Goal: Information Seeking & Learning: Find contact information

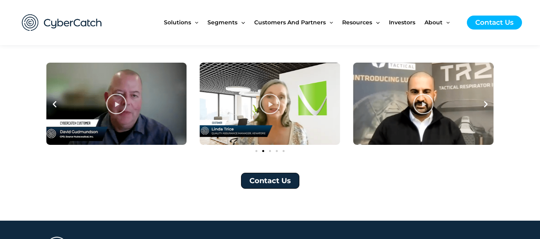
scroll to position [2930, 0]
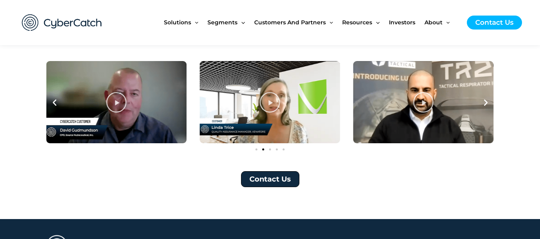
click at [281, 176] on span "Contact Us" at bounding box center [270, 179] width 42 height 7
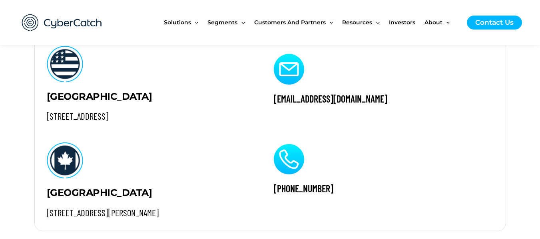
scroll to position [800, 0]
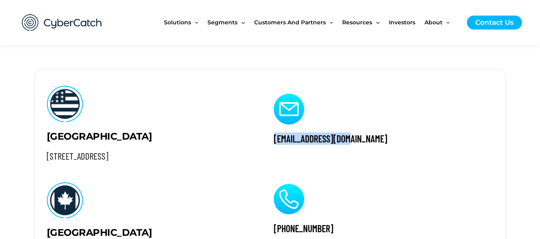
drag, startPoint x: 268, startPoint y: 141, endPoint x: 351, endPoint y: 145, distance: 83.2
click at [351, 145] on div "info@cybercatch.com +1 (866) 756-2923" at bounding box center [382, 170] width 241 height 201
copy h2 "info@cybercatch.com"
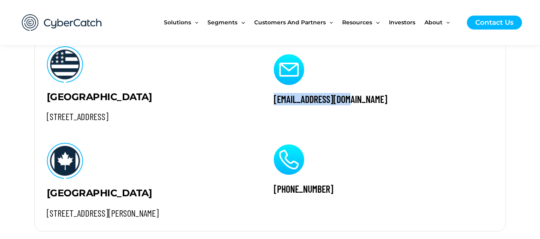
scroll to position [839, 0]
drag, startPoint x: 323, startPoint y: 192, endPoint x: 282, endPoint y: 192, distance: 40.8
click at [282, 192] on h2 "+1 (866) 756-2923" at bounding box center [382, 189] width 217 height 12
copy h2 "(866) 756-2923"
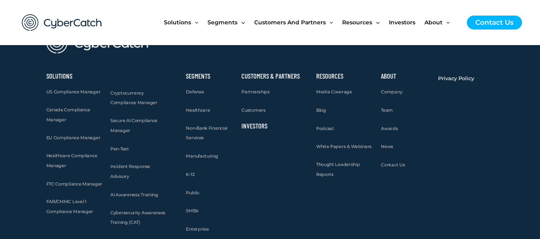
scroll to position [1135, 0]
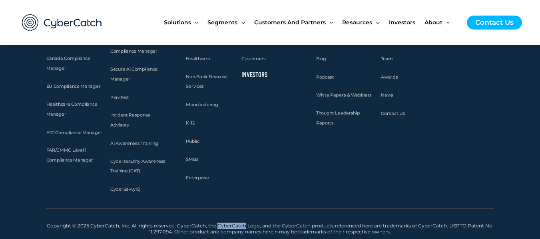
drag, startPoint x: 245, startPoint y: 227, endPoint x: 218, endPoint y: 223, distance: 27.0
click at [218, 223] on h2 "Copyright © 2025 CyberCatch, Inc. All rights reserved. CyberCatch, the CyberCat…" at bounding box center [270, 229] width 448 height 12
copy h2 "CyberCatch"
